Goal: Task Accomplishment & Management: Complete application form

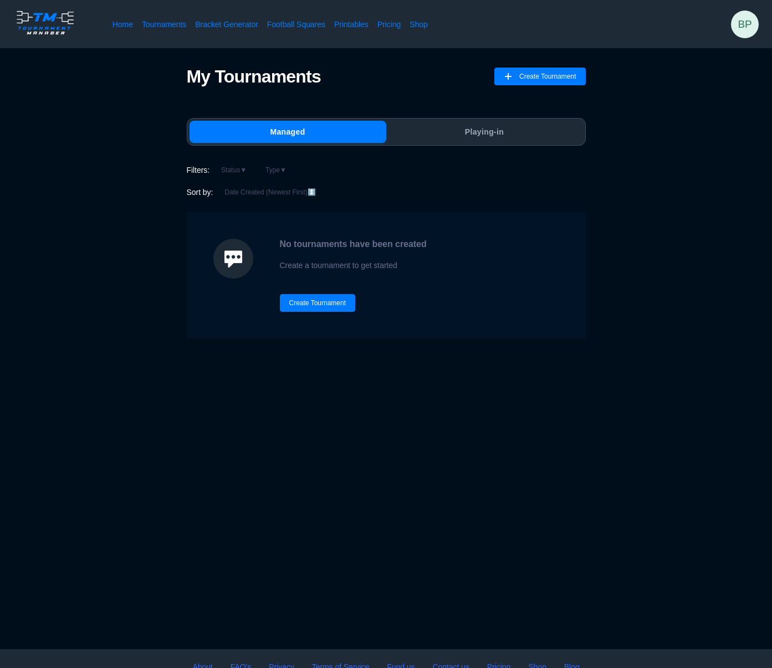
click at [655, 167] on div "My Tournaments Create Tournament Managed Playing-in Filters: Status ▼ Type ▼ So…" at bounding box center [385, 202] width 683 height 273
click at [314, 305] on button "Create Tournament" at bounding box center [318, 303] width 76 height 18
